Goal: Entertainment & Leisure: Consume media (video, audio)

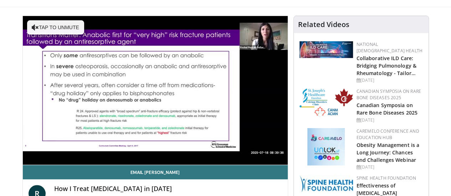
scroll to position [57, 0]
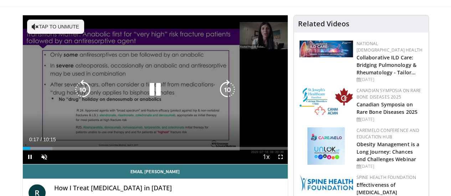
click at [45, 33] on button "Tap to unmute" at bounding box center [55, 27] width 57 height 14
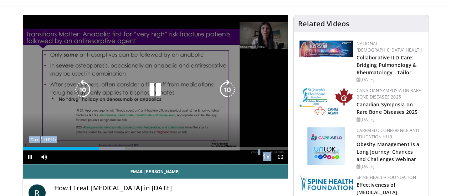
drag, startPoint x: 297, startPoint y: 114, endPoint x: 275, endPoint y: 125, distance: 25.0
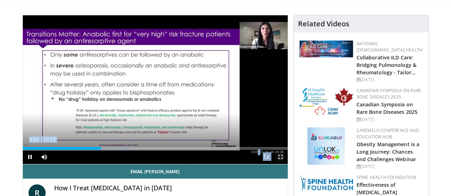
click at [286, 164] on span "Video Player" at bounding box center [280, 157] width 14 height 14
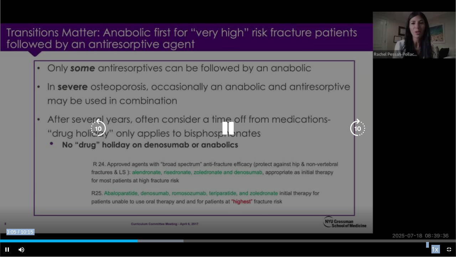
click at [205, 145] on div "10 seconds Tap to unmute" at bounding box center [228, 128] width 456 height 256
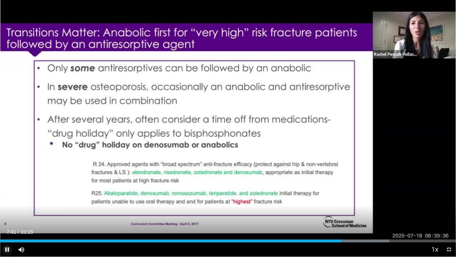
click at [9, 196] on span "Video Player" at bounding box center [7, 249] width 14 height 14
click at [7, 196] on span "Video Player" at bounding box center [7, 249] width 14 height 14
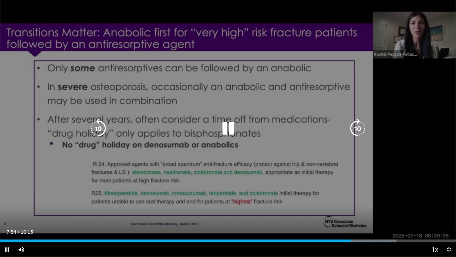
click at [293, 195] on div "10 seconds Tap to unmute" at bounding box center [228, 128] width 456 height 256
click at [226, 130] on icon "Video Player" at bounding box center [228, 128] width 20 height 20
